Goal: Information Seeking & Learning: Learn about a topic

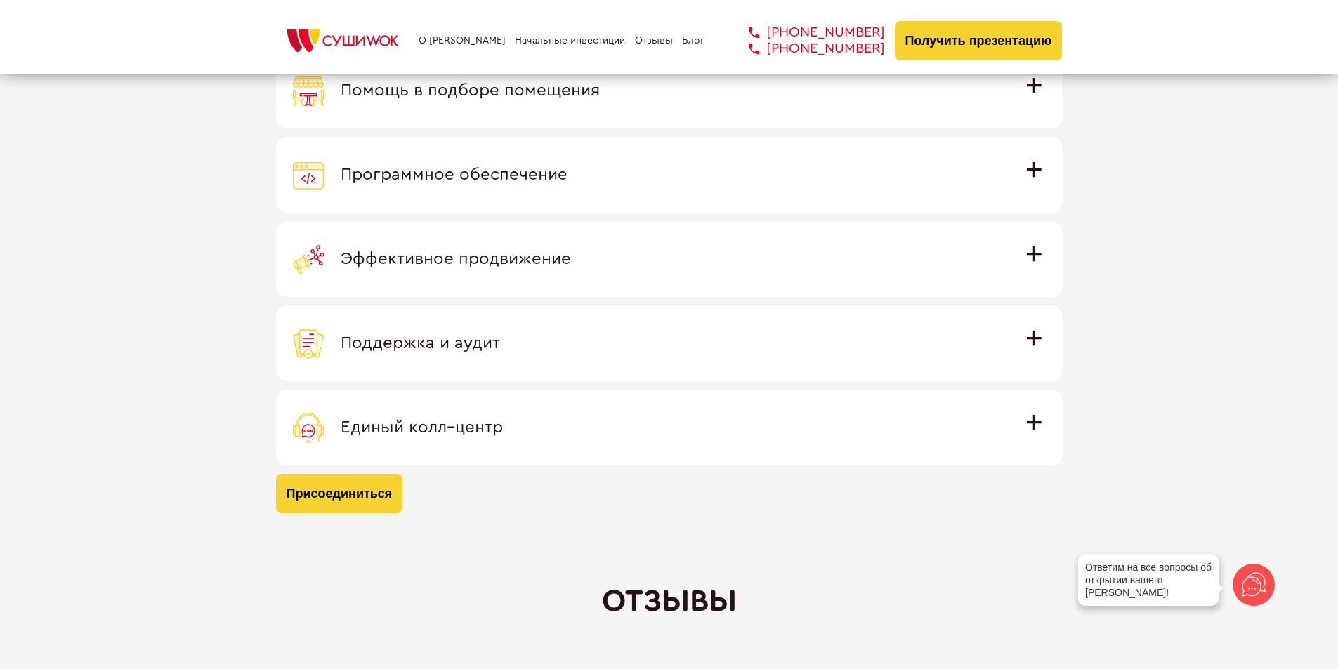
scroll to position [4215, 0]
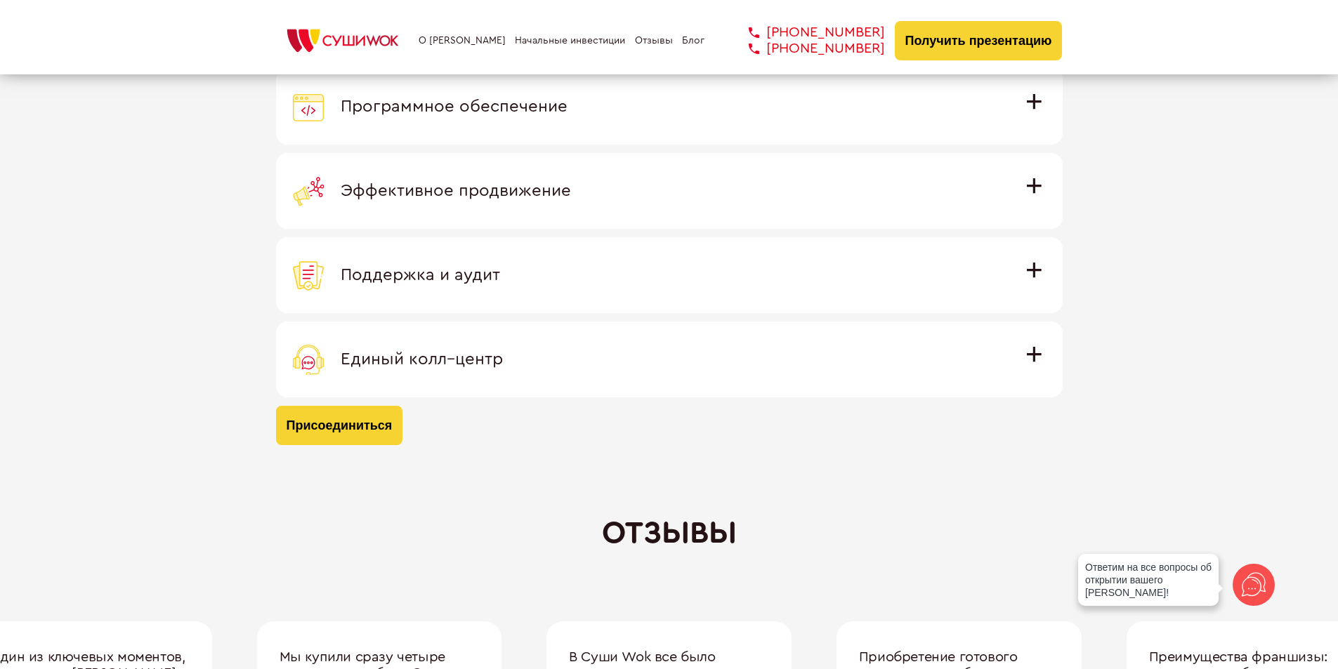
click at [1042, 360] on div "Единый колл–центр" at bounding box center [669, 359] width 753 height 31
click at [0, 0] on input "Единый колл–центр Полностью интегрирован с программным обеспечением: вы не проп…" at bounding box center [0, 0] width 0 height 0
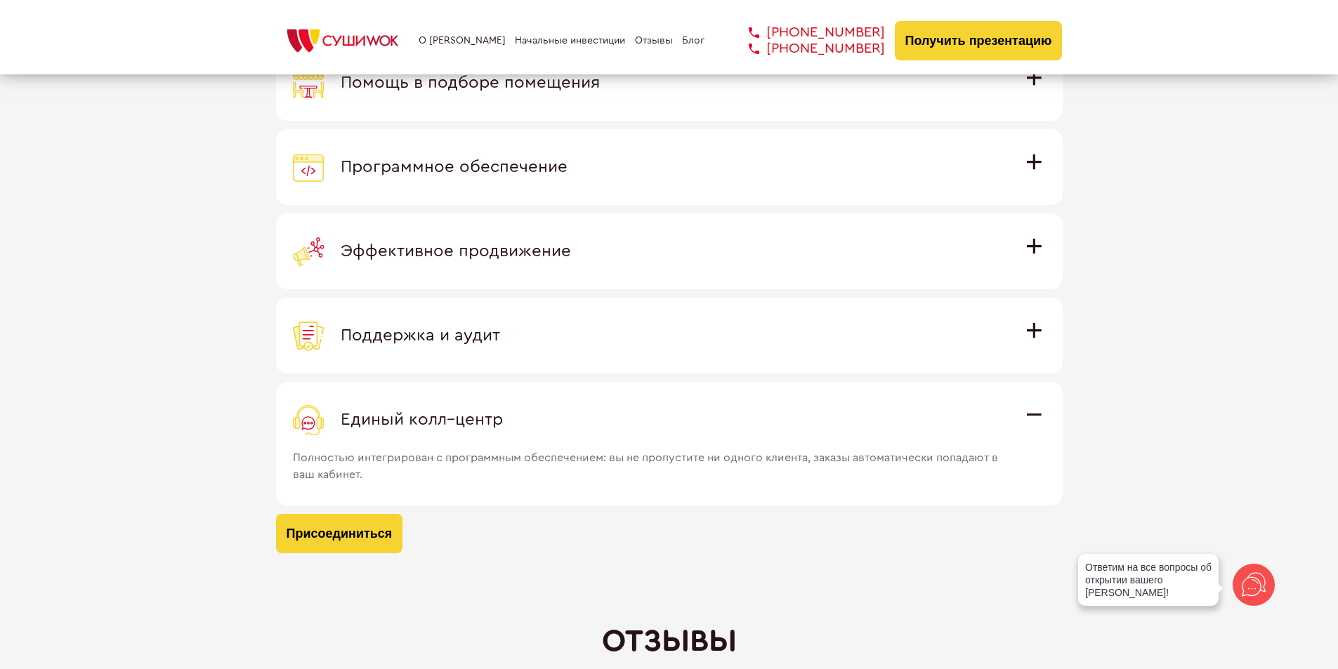
scroll to position [4026, 0]
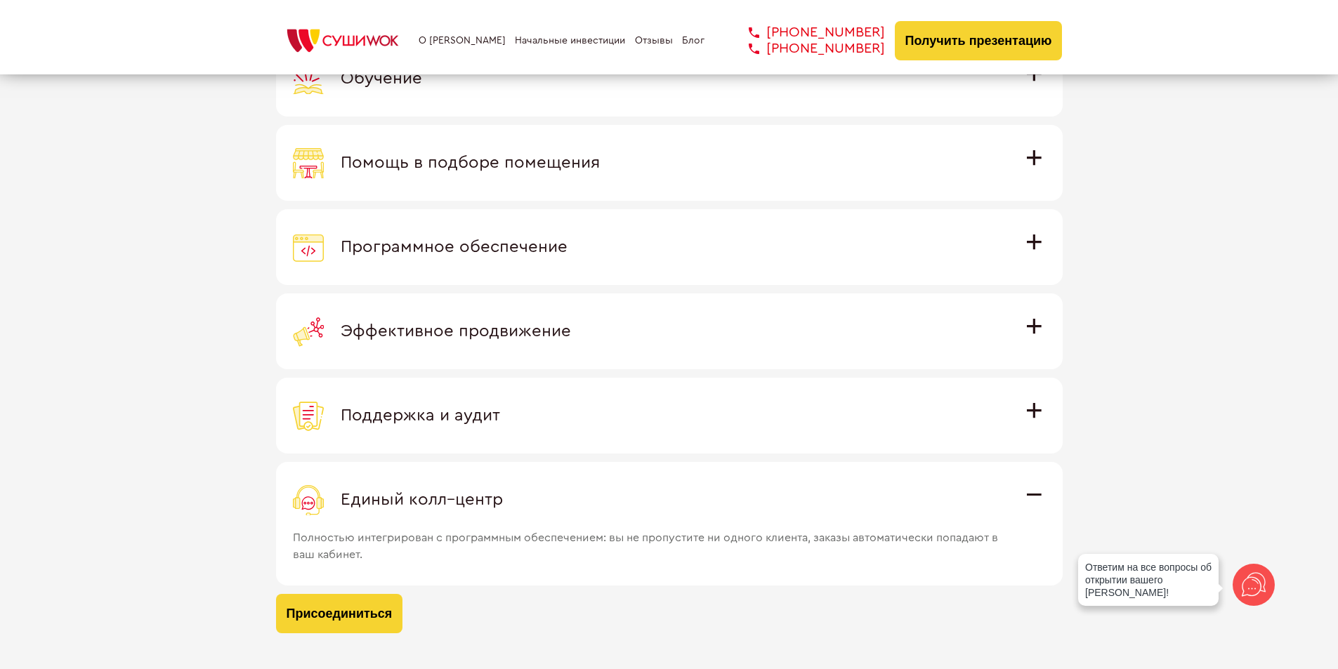
click at [500, 412] on span "Поддержка и аудит" at bounding box center [420, 415] width 159 height 17
click at [0, 0] on input "Поддержка и аудит Аудит работы с целью поиска точек роста и постоянная поддержк…" at bounding box center [0, 0] width 0 height 0
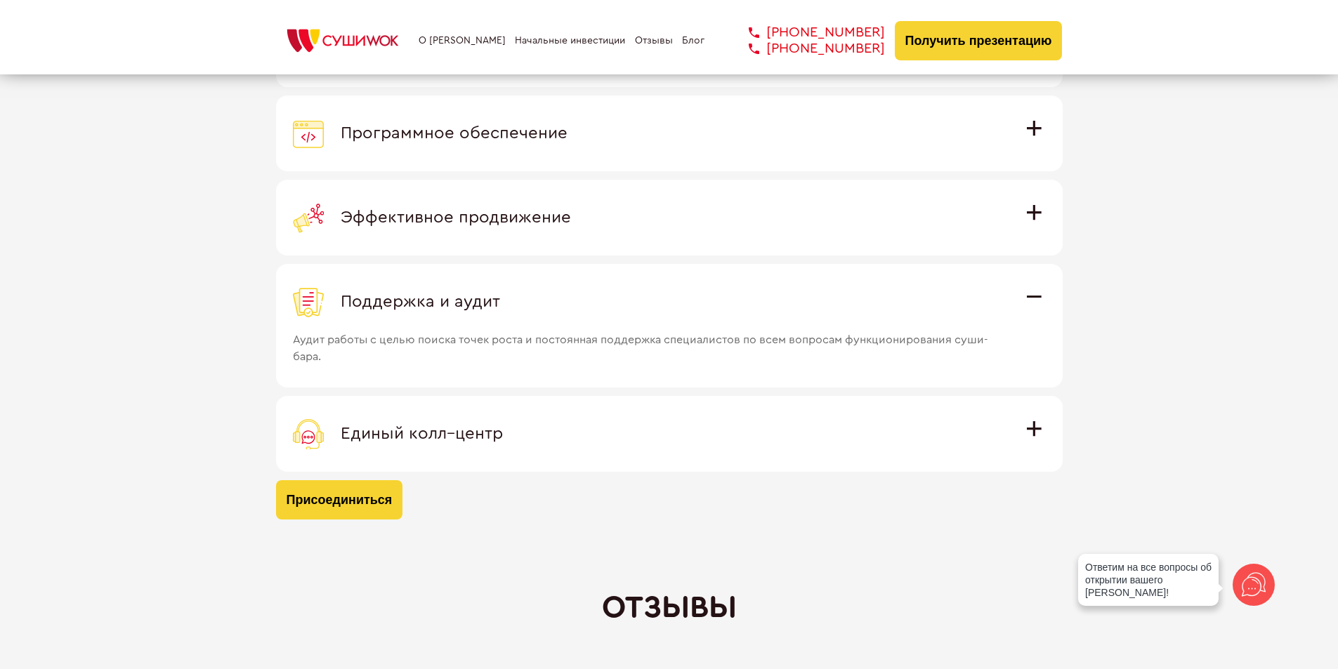
scroll to position [4144, 0]
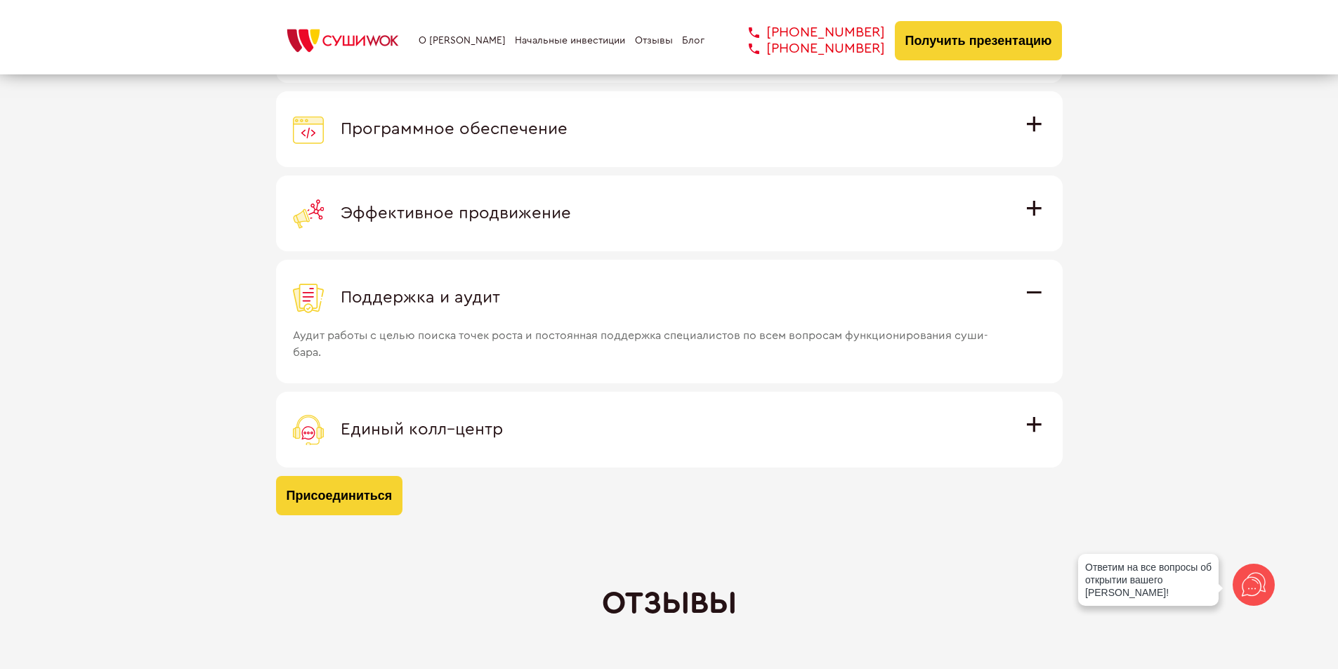
click at [1045, 426] on div "Единый колл–центр" at bounding box center [669, 429] width 753 height 31
click at [0, 0] on input "Единый колл–центр Полностью интегрирован с программным обеспечением: вы не проп…" at bounding box center [0, 0] width 0 height 0
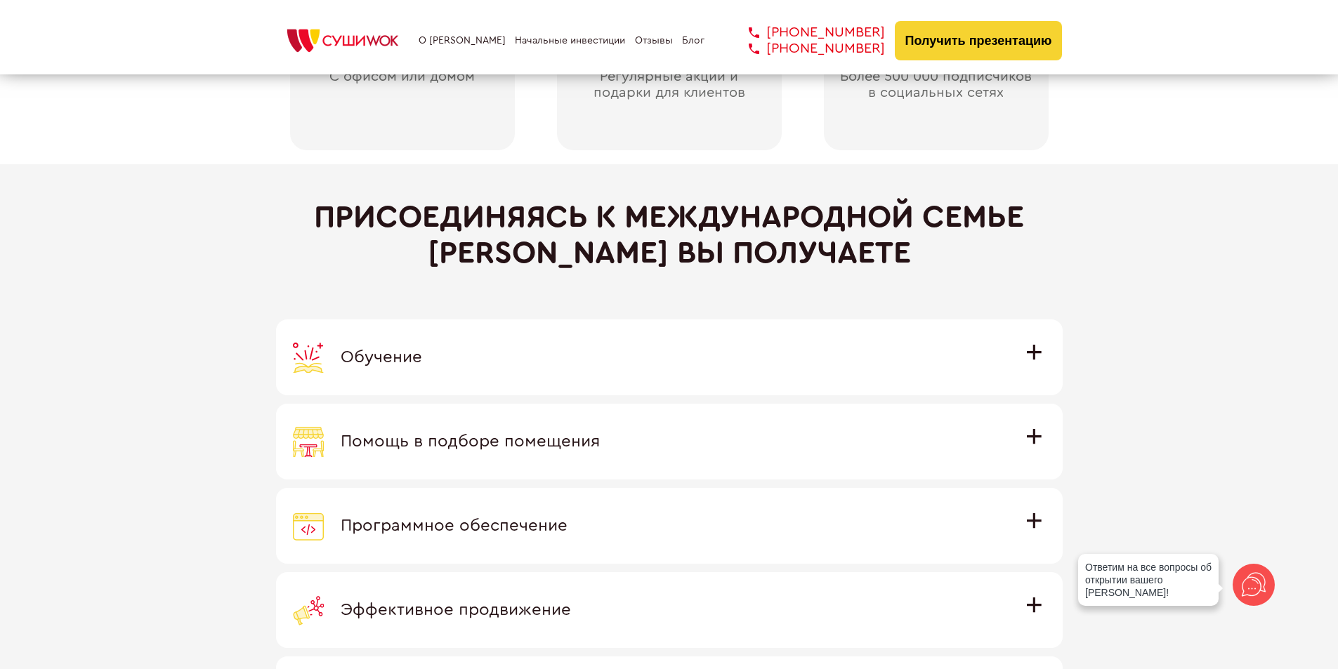
scroll to position [3823, 0]
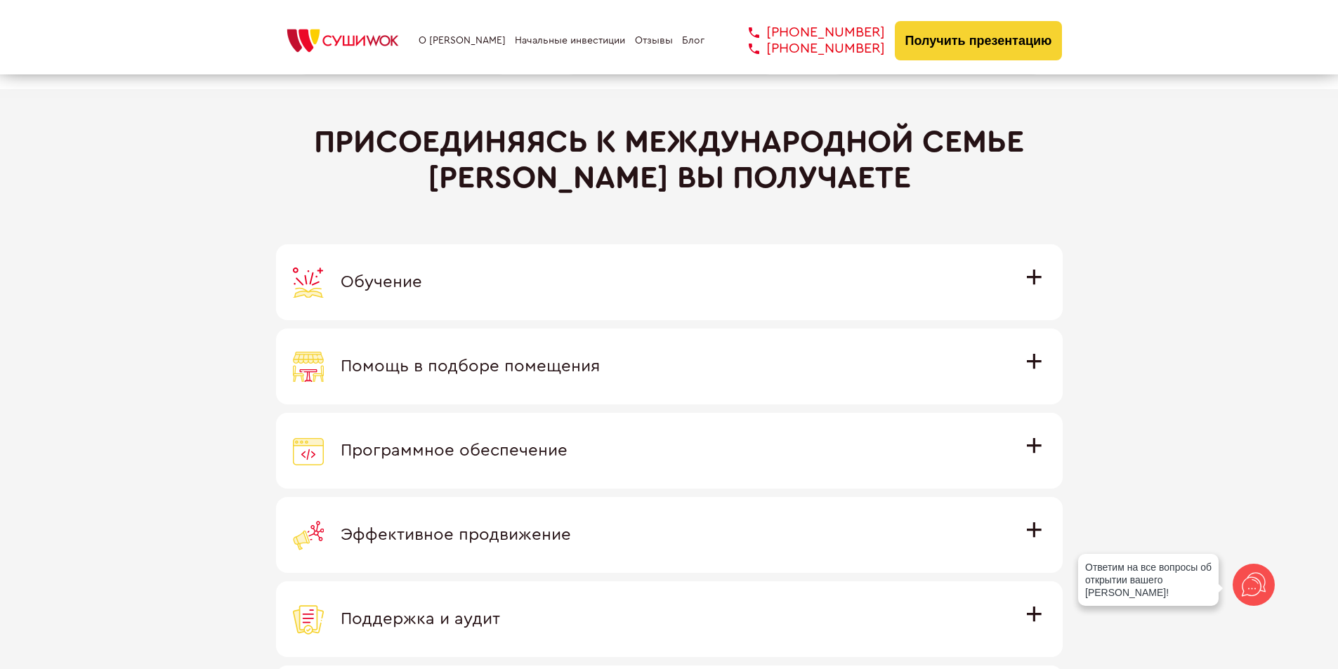
click at [600, 358] on span "Помощь в подборе помещения" at bounding box center [470, 366] width 259 height 17
click at [0, 0] on input "Помощь в подборе помещения Наши специалисты оценят варианты помещения в вашем г…" at bounding box center [0, 0] width 0 height 0
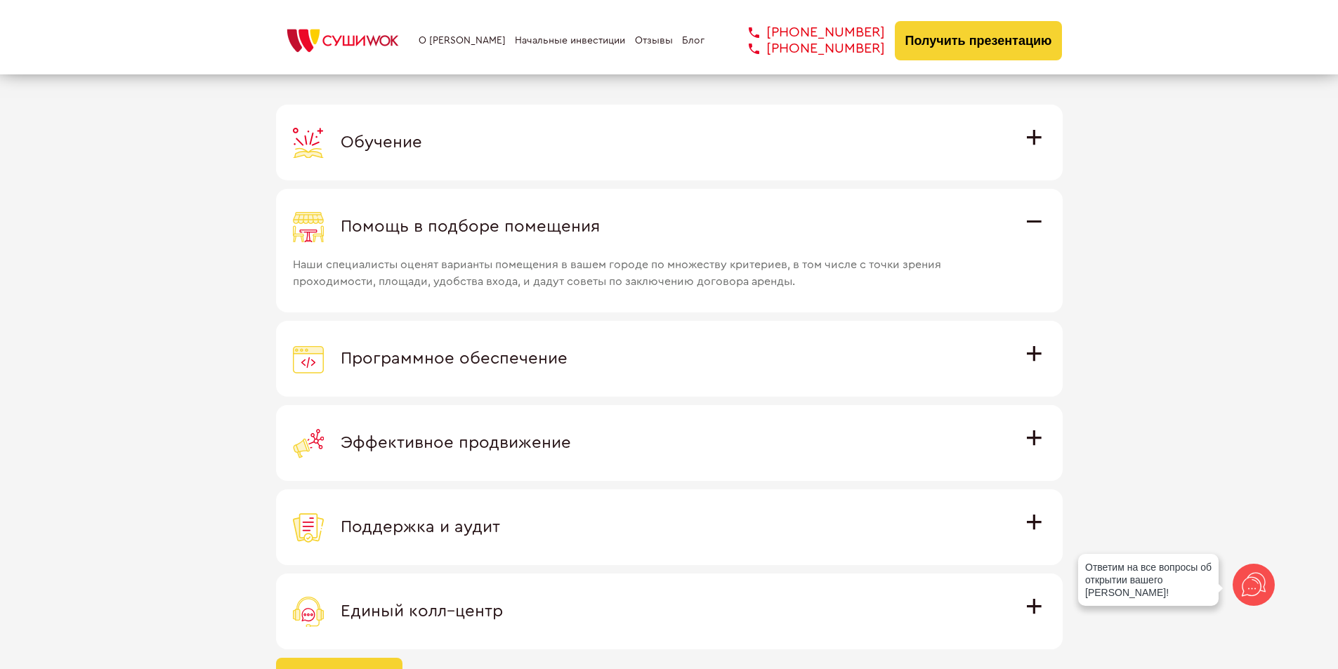
scroll to position [3963, 0]
click at [568, 358] on span "Программное обеспечение" at bounding box center [454, 358] width 227 height 17
click at [0, 0] on input "Программное обеспечение Программное обеспечение разработано специально для [PER…" at bounding box center [0, 0] width 0 height 0
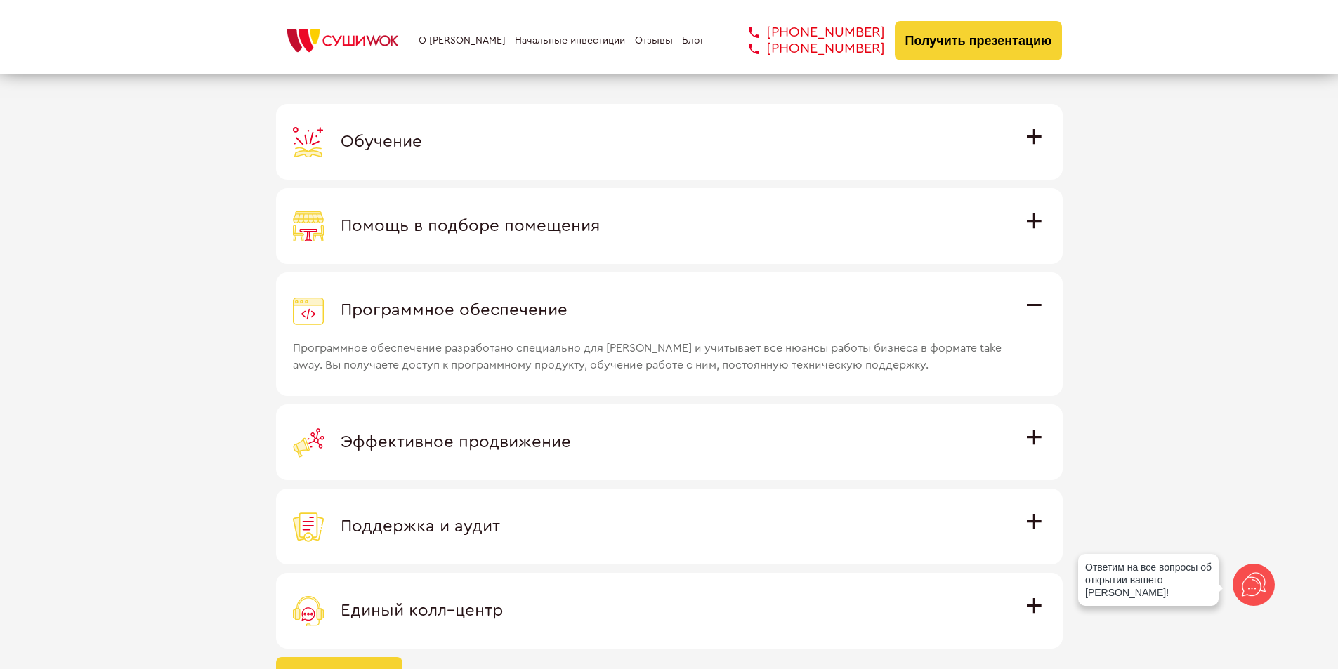
scroll to position [4033, 0]
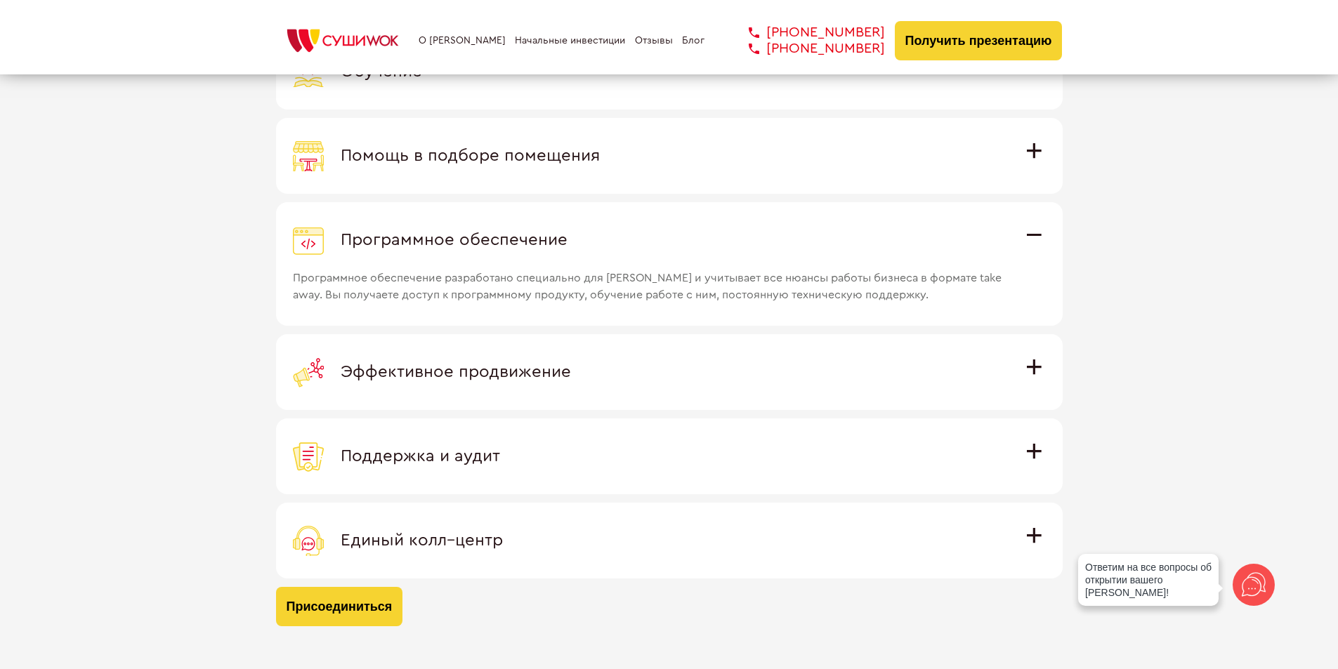
click at [1038, 358] on div "Эффективное продвижение" at bounding box center [669, 372] width 753 height 31
click at [0, 0] on input "Эффективное продвижение Все рекламные материалы предоставляются централизованно…" at bounding box center [0, 0] width 0 height 0
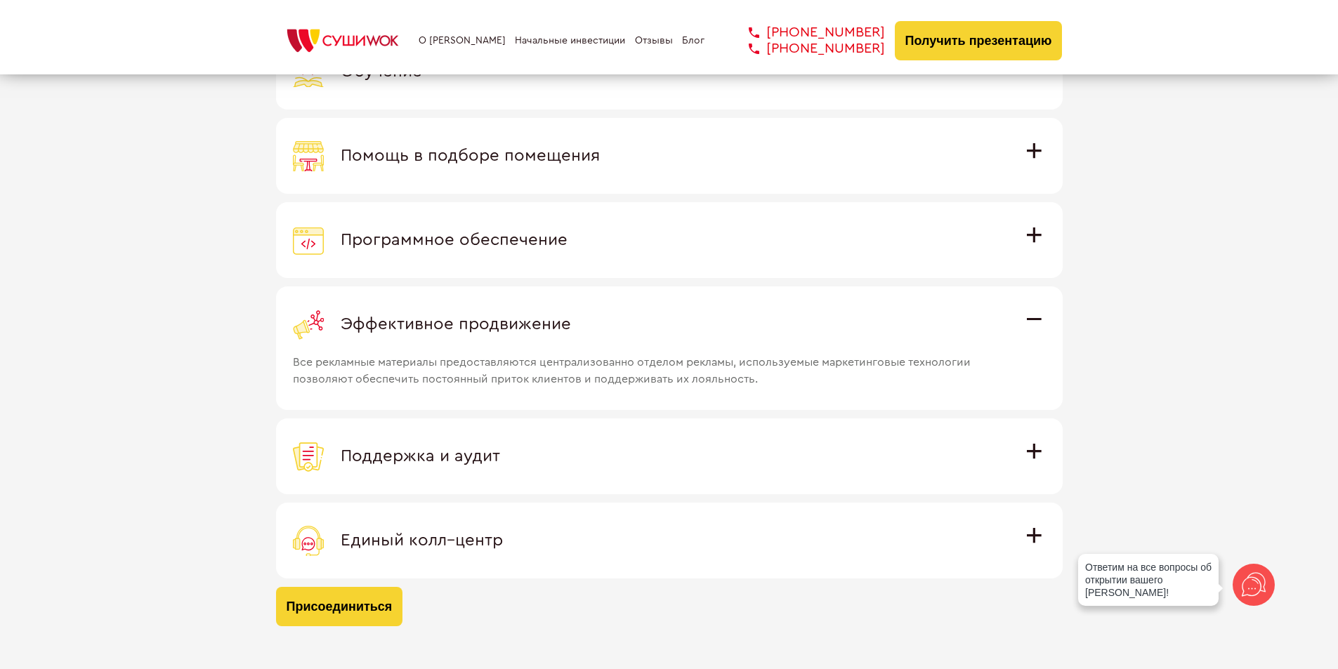
click at [1045, 457] on div "Поддержка и аудит" at bounding box center [669, 456] width 753 height 31
click at [0, 0] on input "Поддержка и аудит Аудит работы с целью поиска точек роста и постоянная поддержк…" at bounding box center [0, 0] width 0 height 0
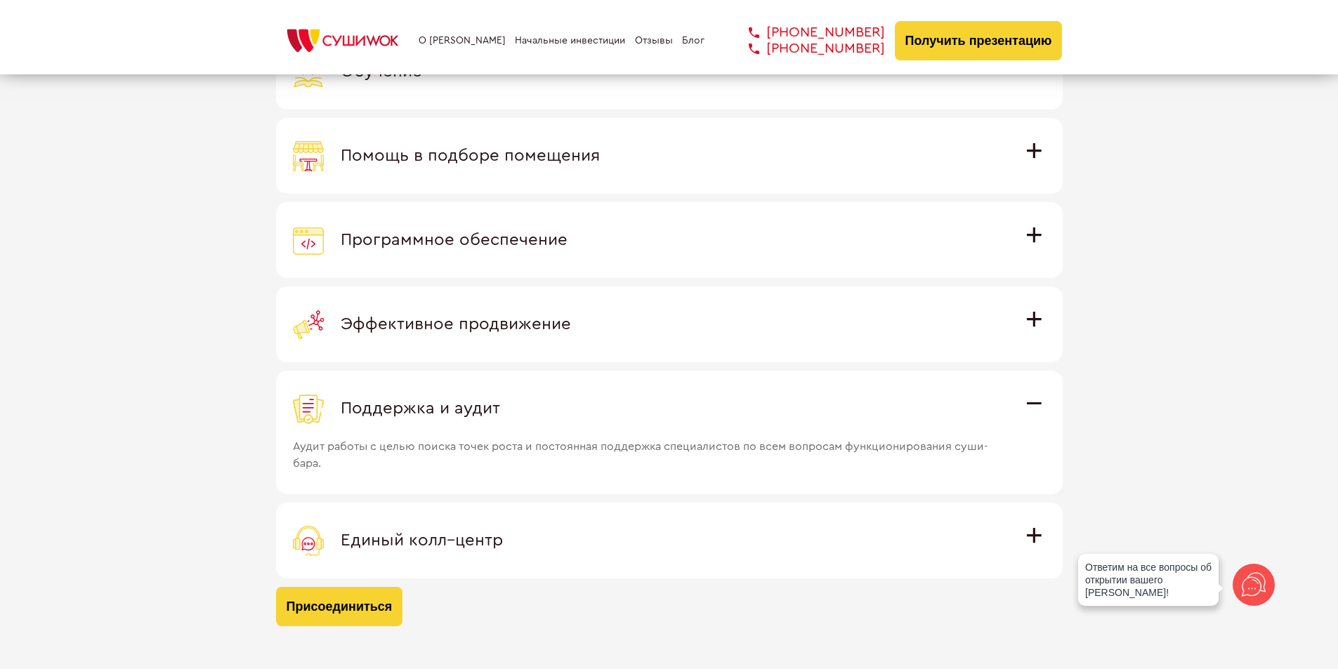
click at [503, 533] on span "Единый колл–центр" at bounding box center [422, 540] width 162 height 17
click at [0, 0] on input "Единый колл–центр Полностью интегрирован с программным обеспечением: вы не проп…" at bounding box center [0, 0] width 0 height 0
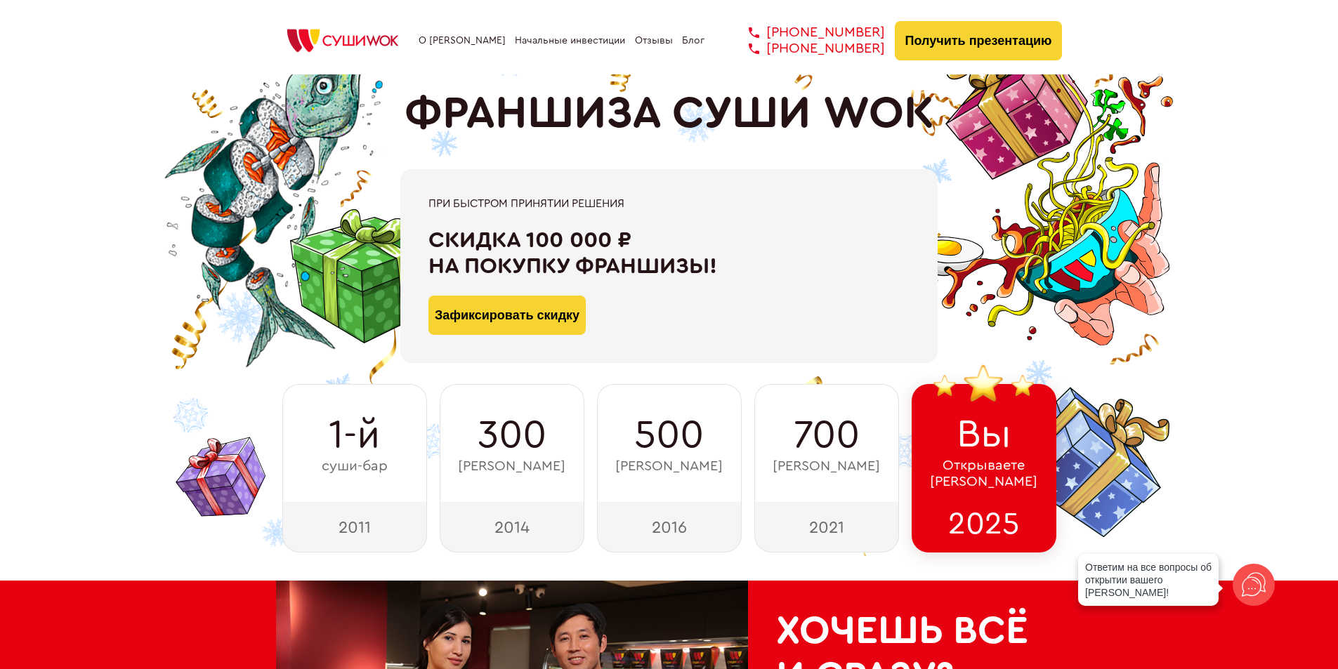
scroll to position [0, 0]
